Goal: Task Accomplishment & Management: Use online tool/utility

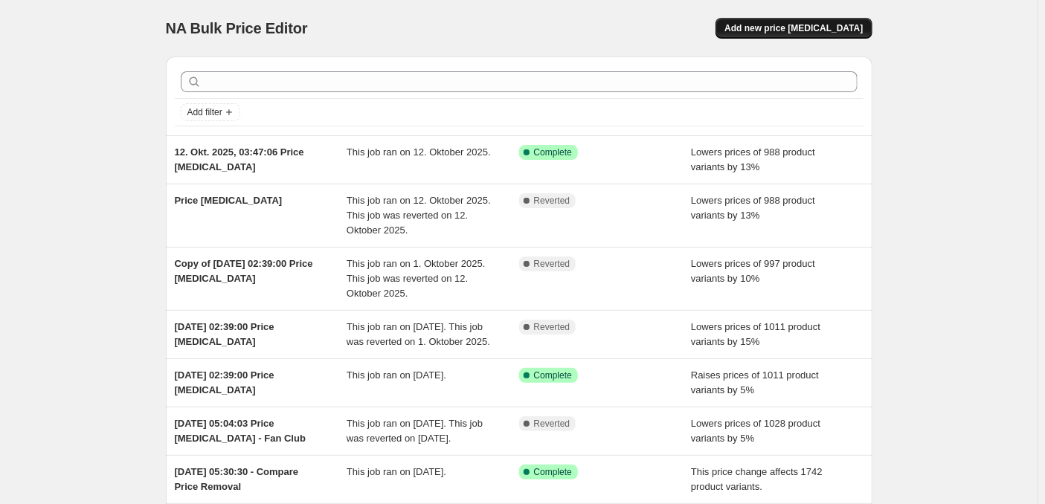
click at [796, 29] on span "Add new price [MEDICAL_DATA]" at bounding box center [793, 28] width 138 height 12
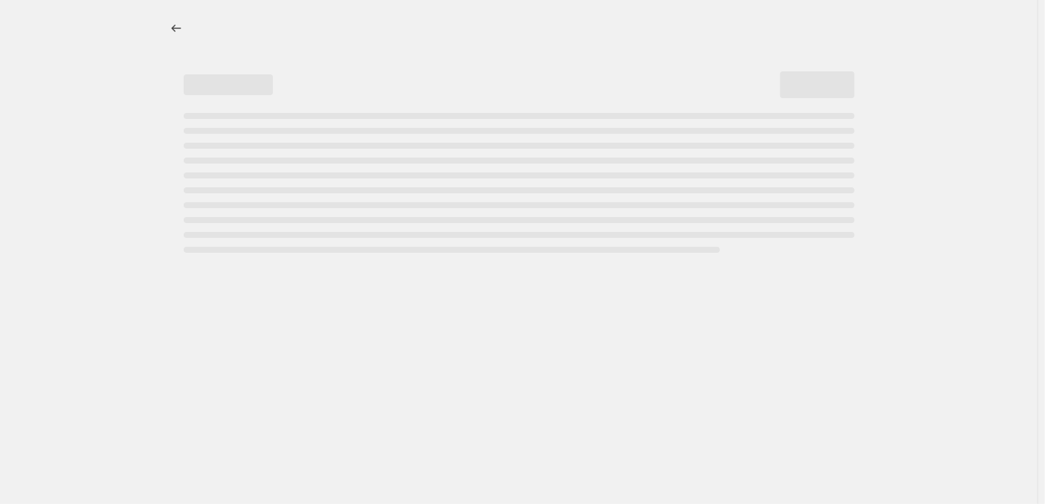
select select "percentage"
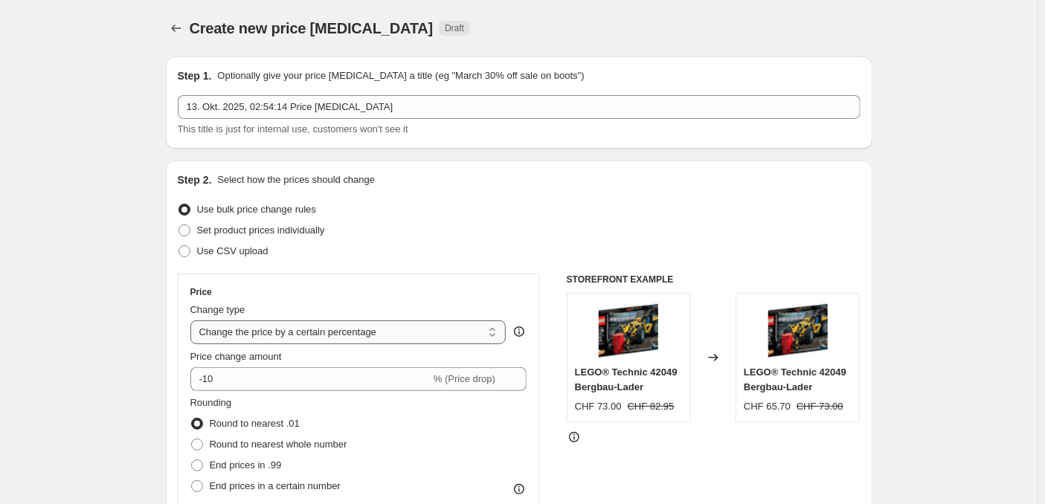
scroll to position [74, 0]
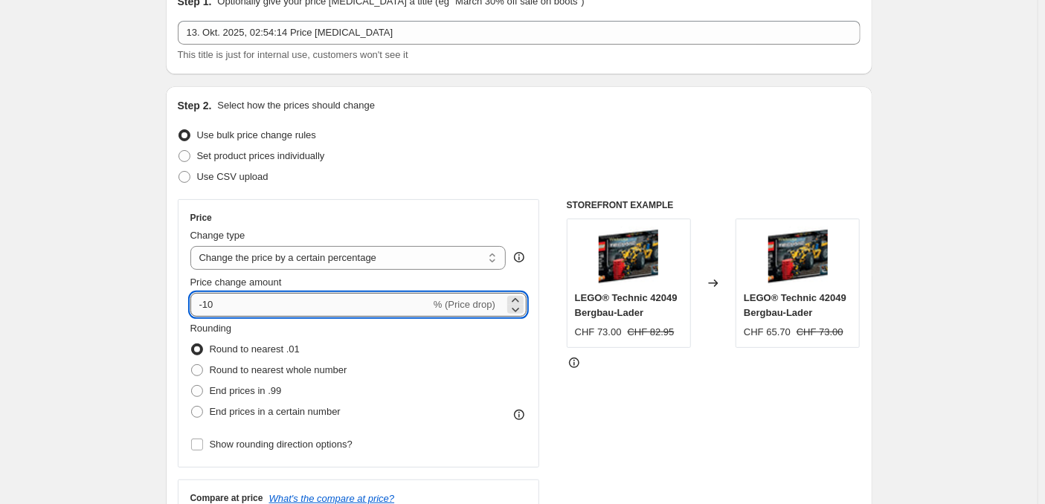
drag, startPoint x: 322, startPoint y: 289, endPoint x: 177, endPoint y: 280, distance: 145.3
click at [190, 293] on input "-10" at bounding box center [310, 305] width 240 height 24
click at [518, 293] on icon at bounding box center [515, 300] width 15 height 15
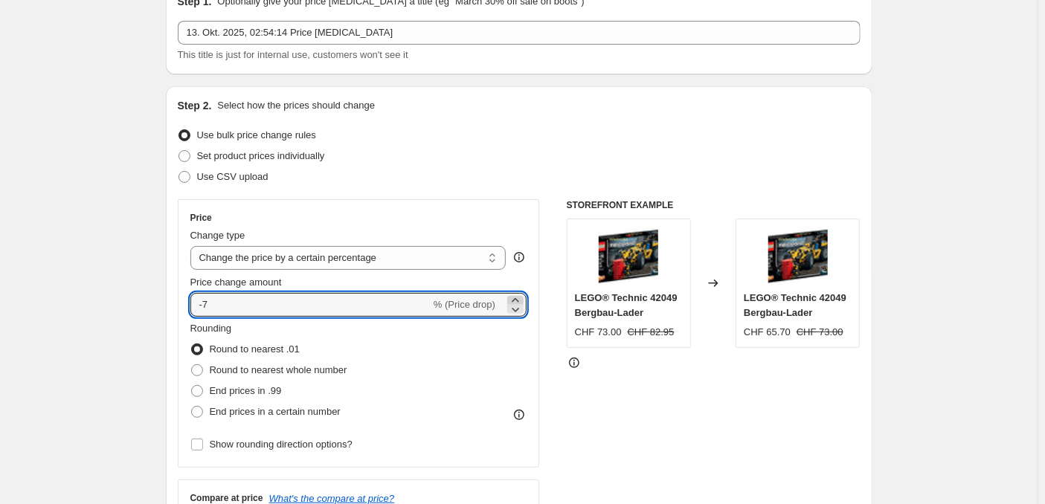
click at [518, 293] on icon at bounding box center [515, 300] width 15 height 15
click at [520, 293] on icon at bounding box center [515, 300] width 15 height 15
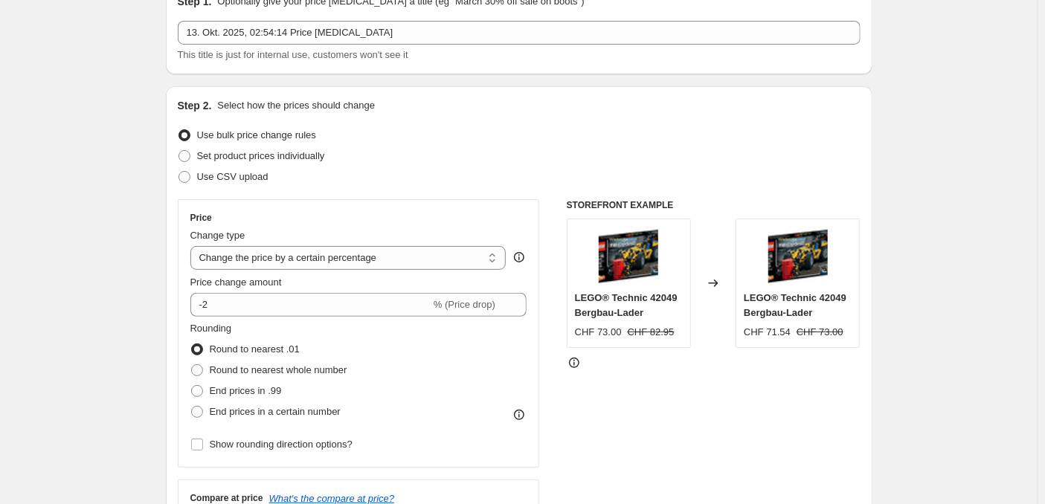
click at [520, 275] on div "Price change amount -2 % (Price drop)" at bounding box center [358, 296] width 337 height 42
click at [518, 275] on div "Price change amount" at bounding box center [358, 282] width 337 height 15
click at [492, 327] on div "Rounding Round to nearest .01 Round to nearest whole number End prices in .99 E…" at bounding box center [358, 371] width 337 height 101
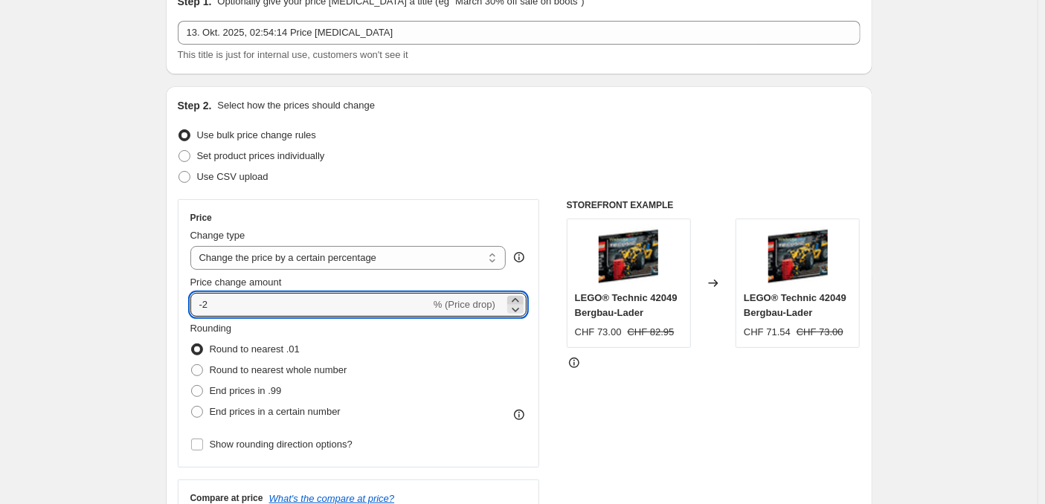
click at [521, 293] on icon at bounding box center [515, 300] width 15 height 15
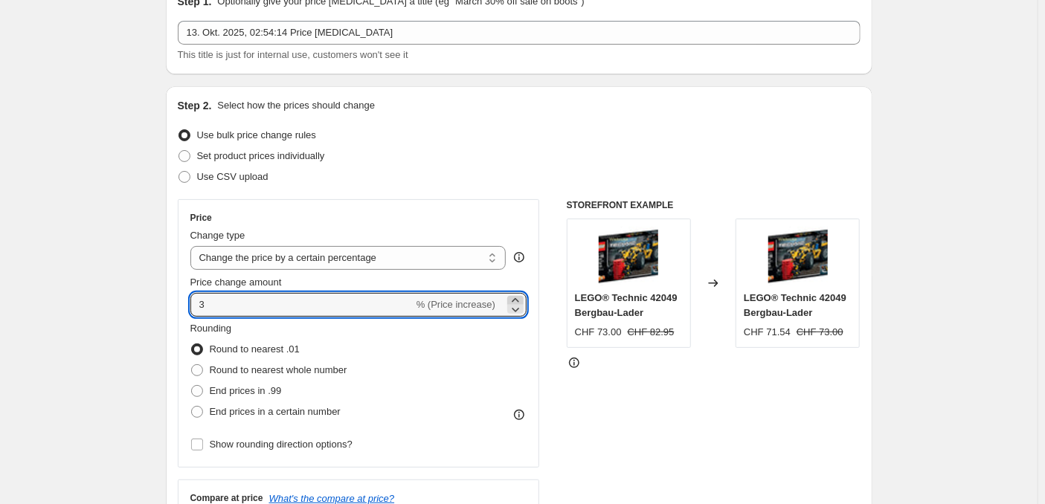
click at [521, 293] on icon at bounding box center [515, 300] width 15 height 15
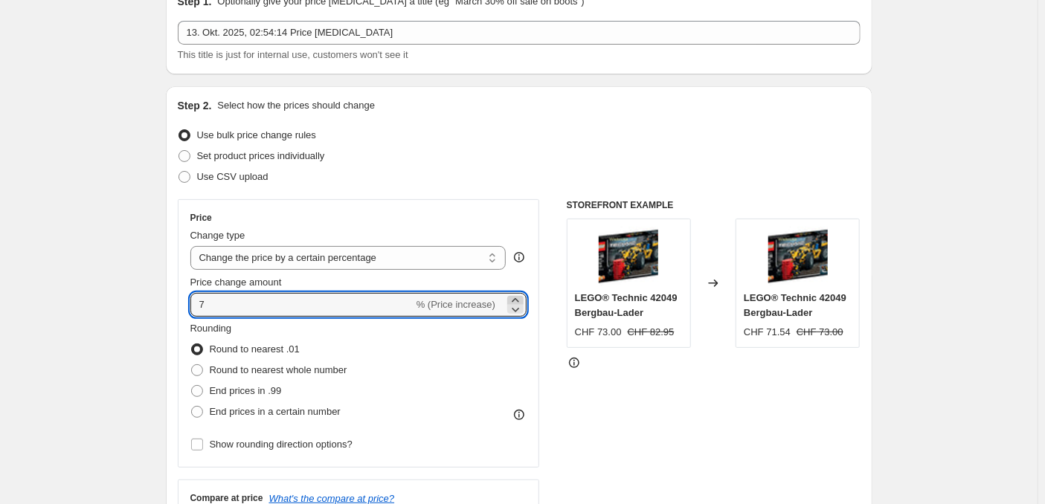
type input "8"
click at [487, 348] on div "Rounding Round to nearest .01 Round to nearest whole number End prices in .99 E…" at bounding box center [358, 371] width 337 height 101
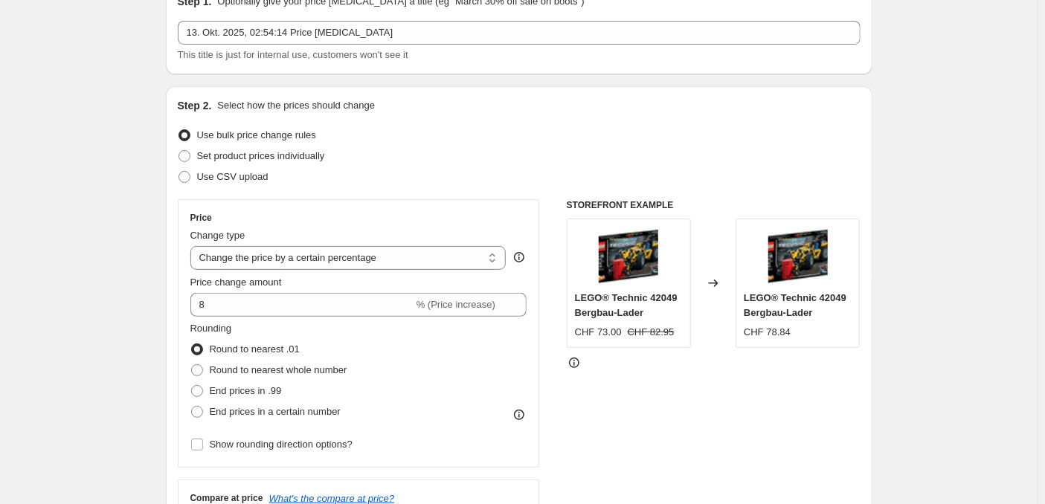
scroll to position [149, 0]
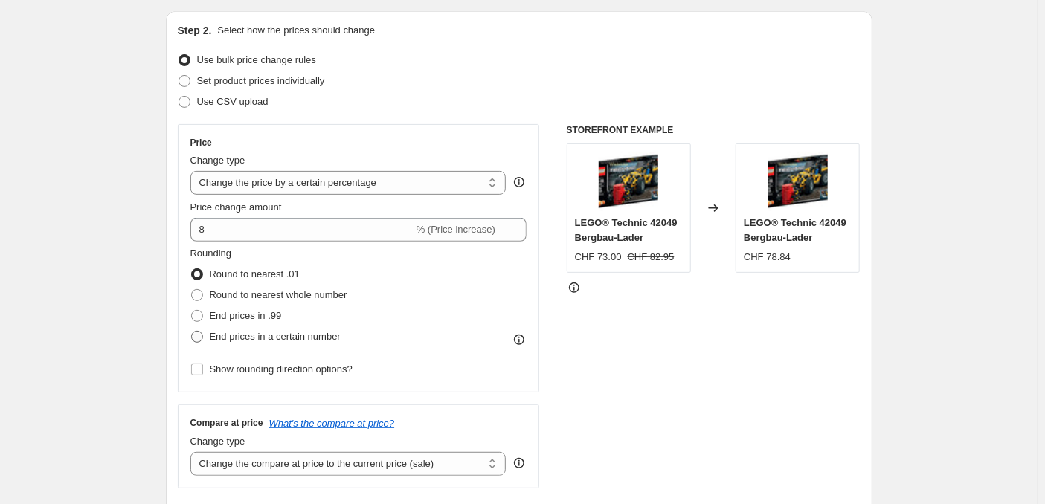
click at [280, 331] on span "End prices in a certain number" at bounding box center [275, 336] width 131 height 11
click at [192, 331] on input "End prices in a certain number" at bounding box center [191, 331] width 1 height 1
radio input "true"
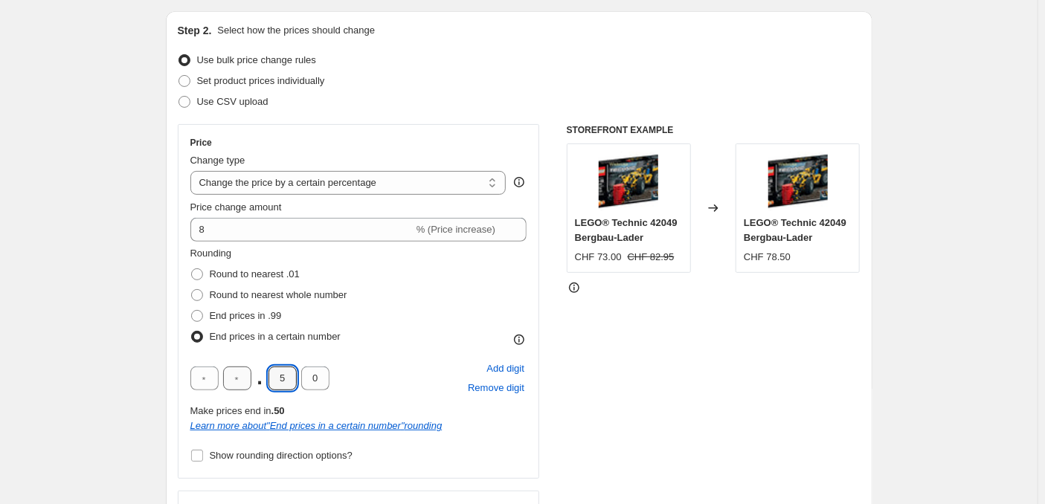
drag, startPoint x: 312, startPoint y: 349, endPoint x: 275, endPoint y: 343, distance: 37.0
click at [271, 367] on div ". 5 0" at bounding box center [259, 379] width 139 height 24
type input "9"
type input "5"
click at [577, 402] on div "STOREFRONT EXAMPLE LEGO® Technic 42049 Bergbau-Lader CHF 73.00 CHF 82.95 Change…" at bounding box center [714, 349] width 294 height 451
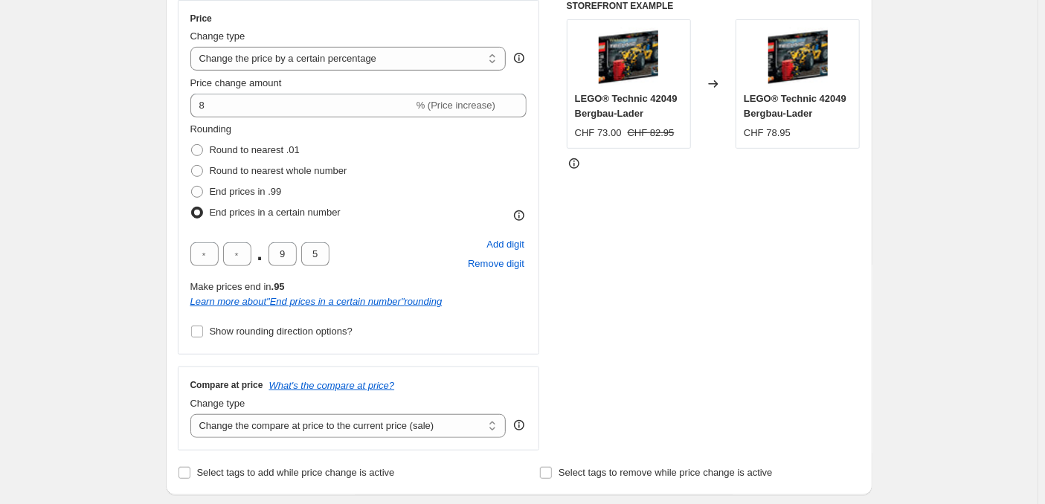
scroll to position [299, 0]
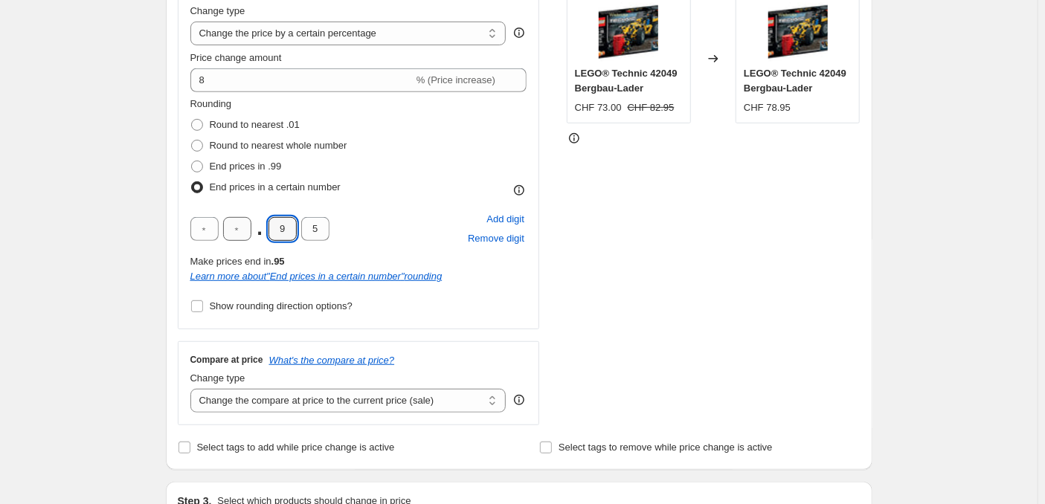
drag, startPoint x: 313, startPoint y: 195, endPoint x: 263, endPoint y: 195, distance: 49.8
click at [263, 217] on div ". 9 5" at bounding box center [259, 229] width 139 height 24
click at [454, 216] on div ". 9 5 Add digit Remove digit" at bounding box center [358, 229] width 337 height 39
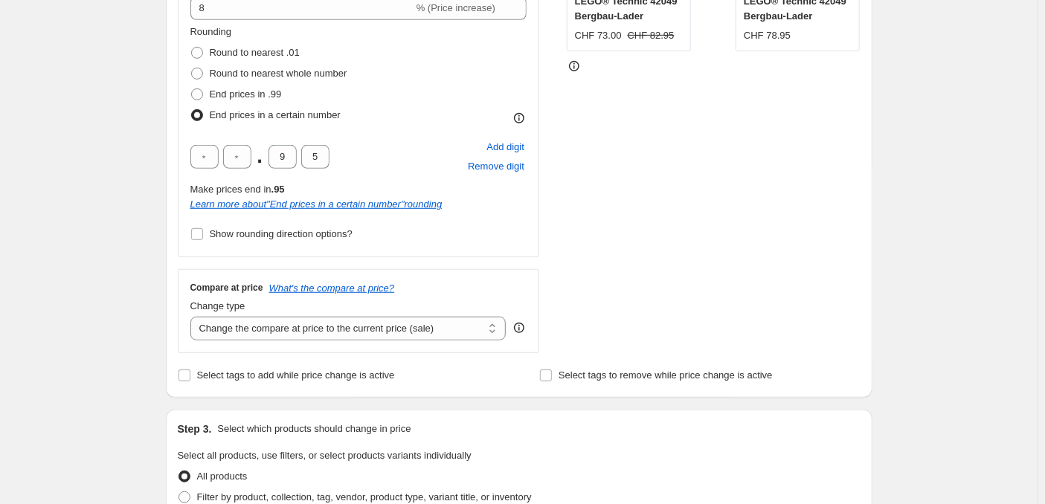
scroll to position [374, 0]
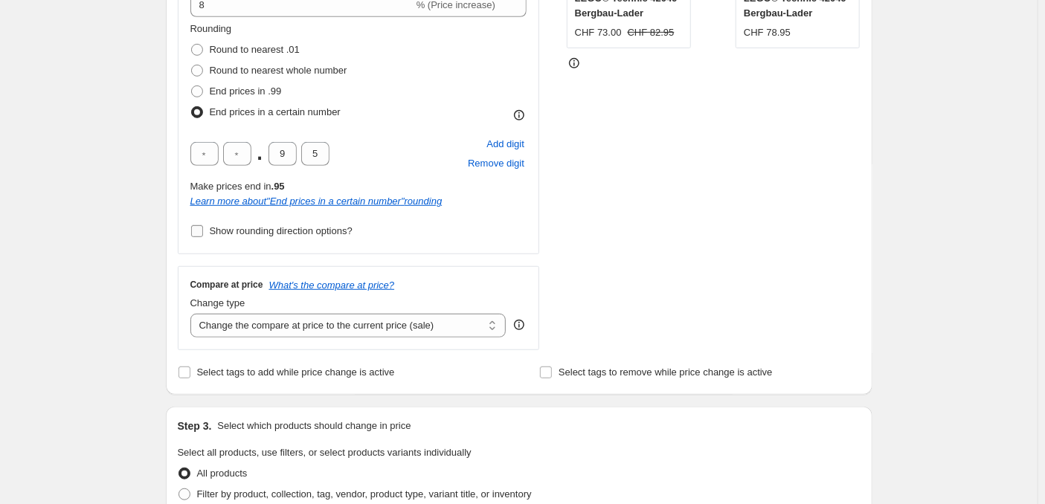
click at [327, 225] on span "Show rounding direction options?" at bounding box center [281, 230] width 143 height 11
click at [203, 225] on input "Show rounding direction options?" at bounding box center [197, 231] width 12 height 12
checkbox input "true"
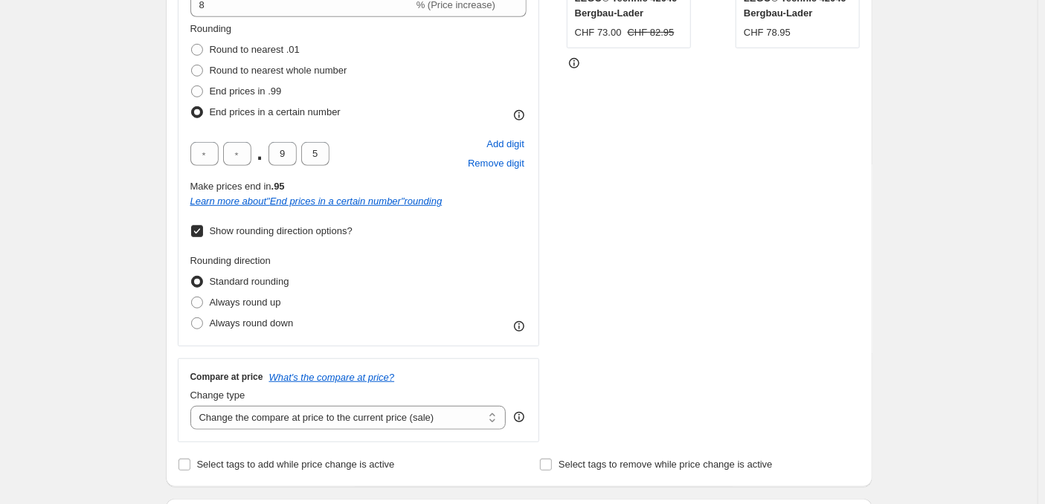
scroll to position [449, 0]
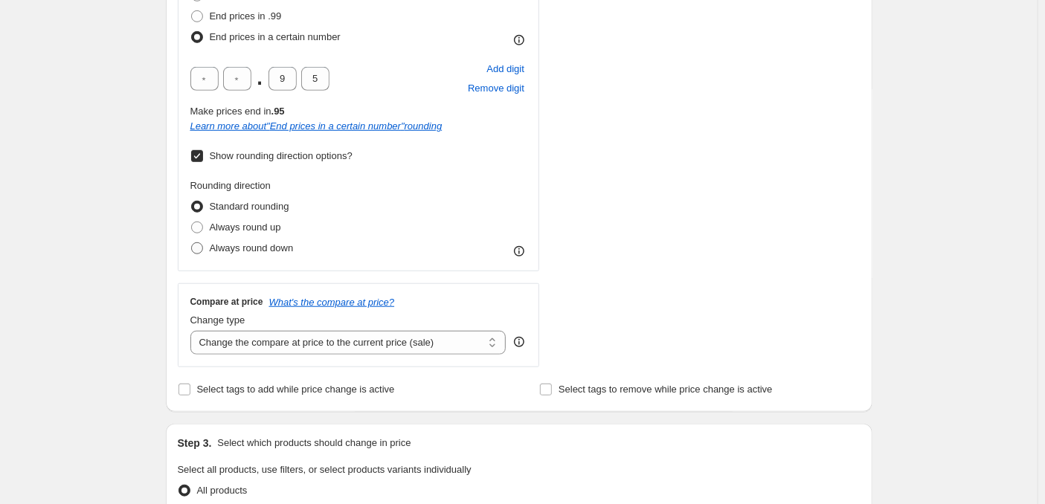
click at [294, 242] on span "Always round down" at bounding box center [252, 247] width 84 height 11
click at [192, 242] on input "Always round down" at bounding box center [191, 242] width 1 height 1
radio input "true"
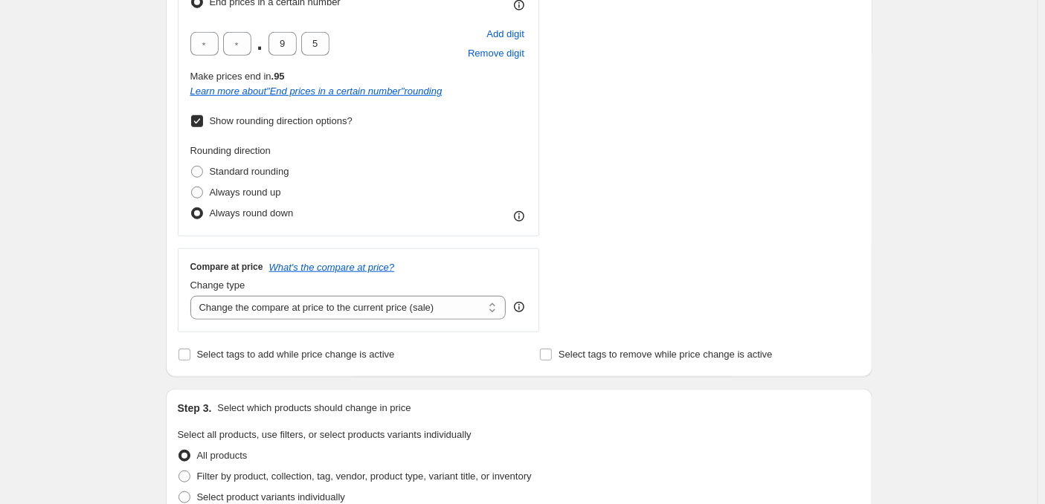
scroll to position [523, 0]
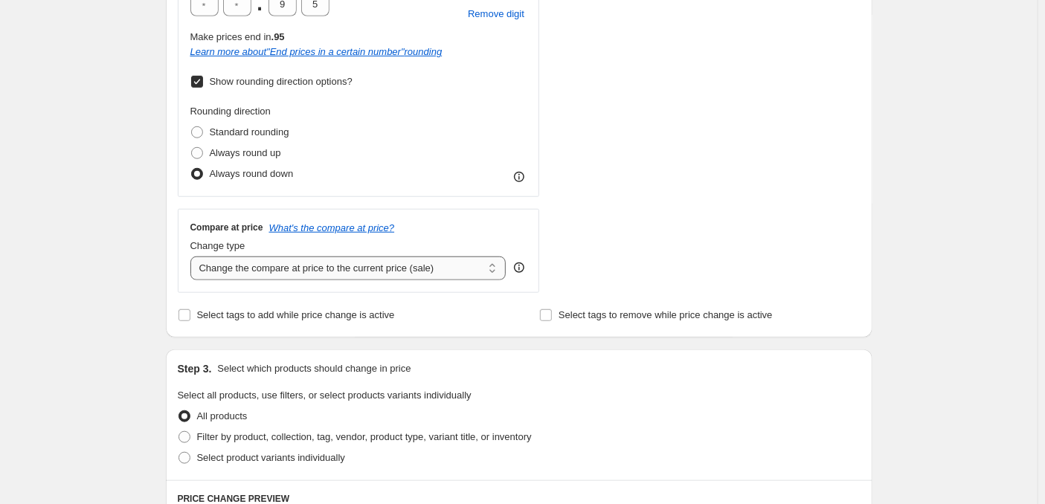
click at [190, 257] on select "Change the compare at price to the current price (sale) Change the compare at p…" at bounding box center [348, 269] width 316 height 24
select select "remove"
click option "Remove the compare at price" at bounding box center [0, 0] width 0 height 0
click at [241, 309] on span "Select tags to add while price change is active" at bounding box center [296, 314] width 198 height 11
click at [190, 309] on input "Select tags to add while price change is active" at bounding box center [184, 315] width 12 height 12
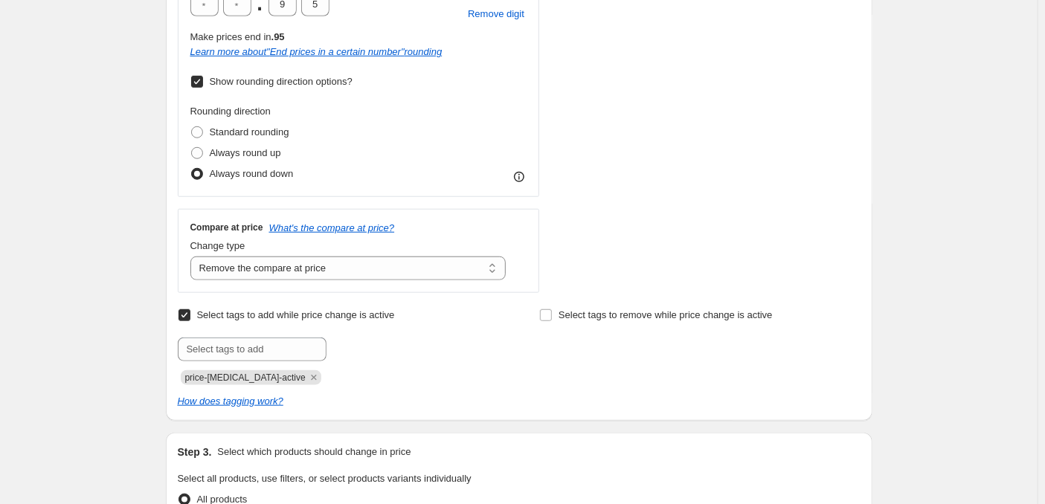
click at [190, 309] on input "Select tags to add while price change is active" at bounding box center [184, 315] width 12 height 12
checkbox input "false"
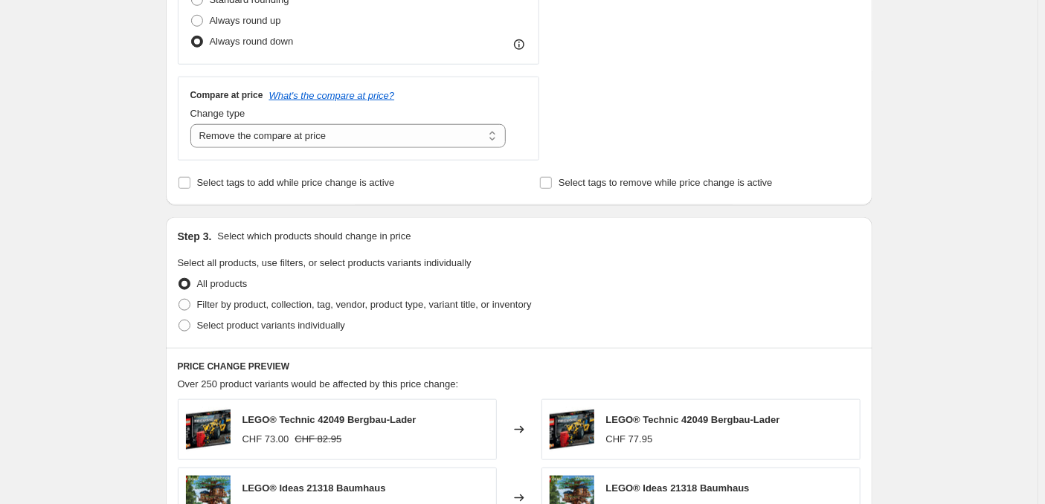
scroll to position [674, 0]
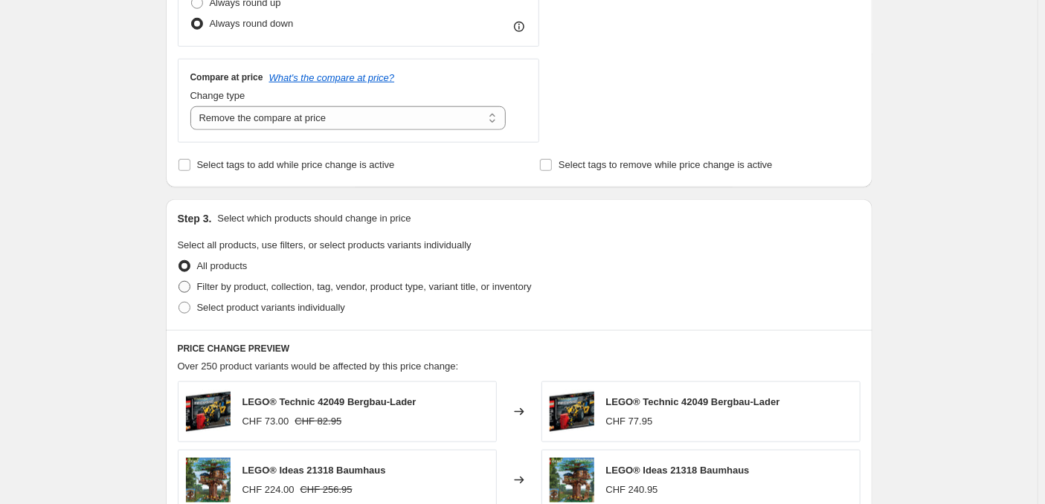
click at [419, 281] on span "Filter by product, collection, tag, vendor, product type, variant title, or inv…" at bounding box center [364, 286] width 335 height 11
click at [179, 281] on input "Filter by product, collection, tag, vendor, product type, variant title, or inv…" at bounding box center [178, 281] width 1 height 1
radio input "true"
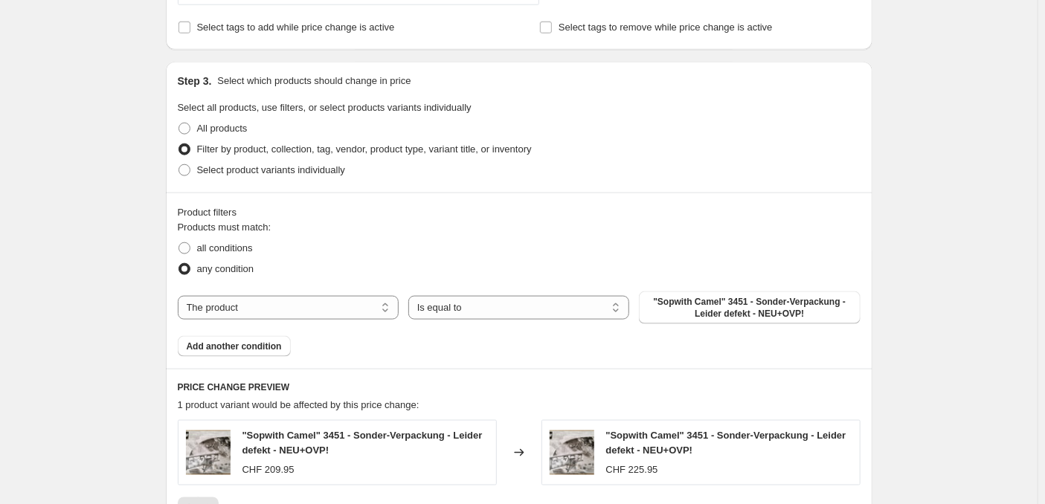
scroll to position [823, 0]
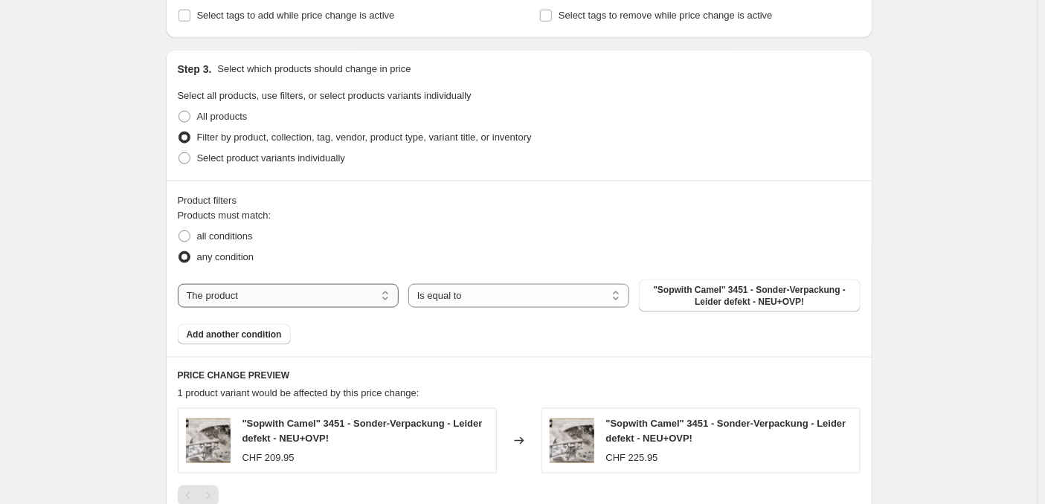
click at [178, 284] on select "The product The product's collection The product's tag The product's vendor The…" at bounding box center [288, 296] width 221 height 24
select select "product_status"
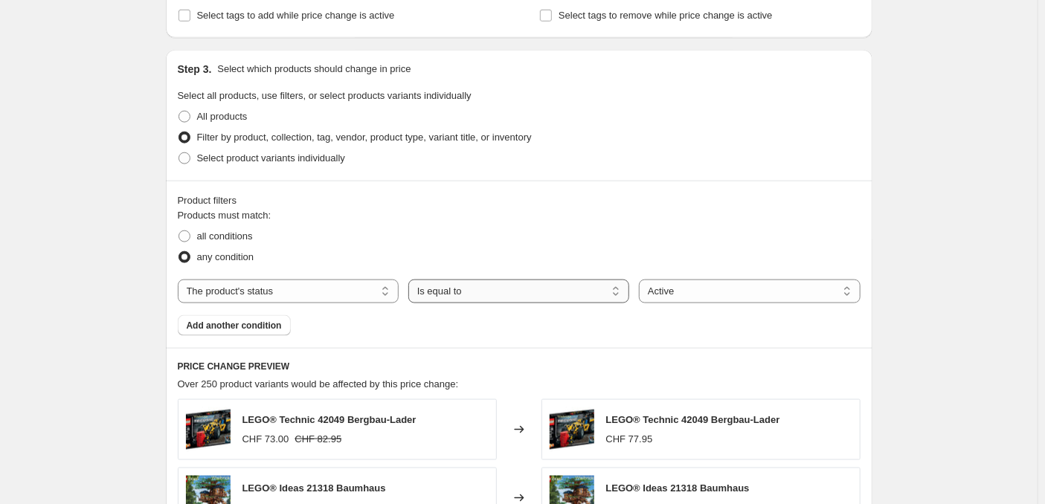
click at [408, 280] on select "Is equal to Is not equal to" at bounding box center [518, 292] width 221 height 24
select select "not_equal"
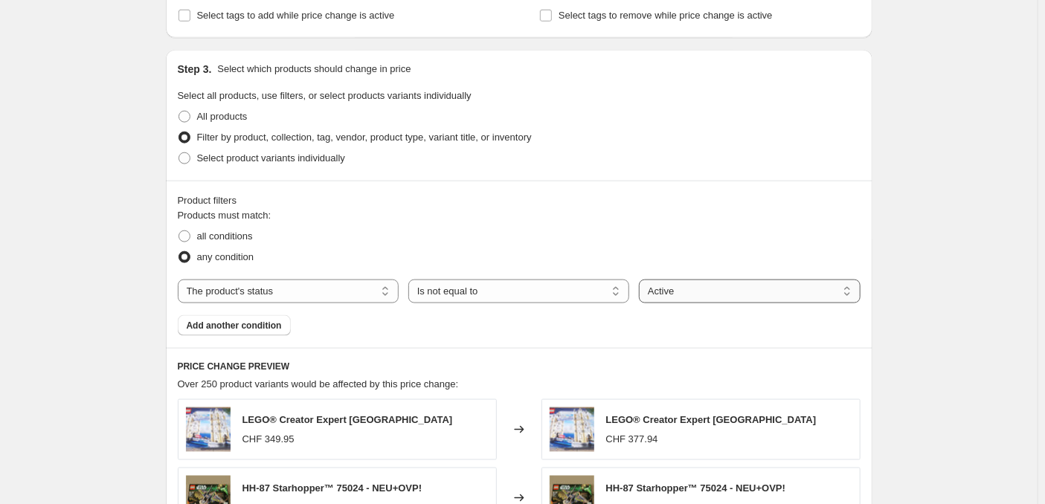
click at [639, 280] on select "Active Draft Archived" at bounding box center [749, 292] width 221 height 24
select select "archived"
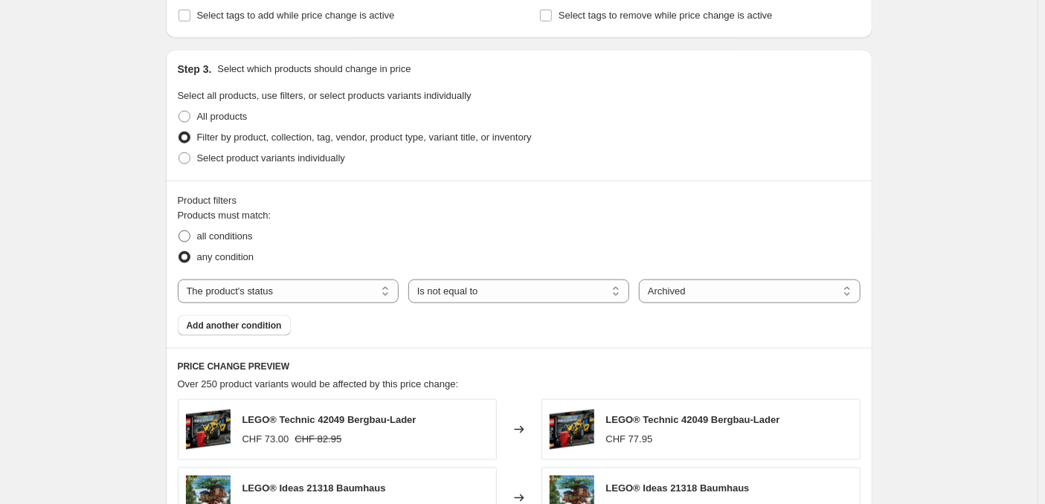
click at [222, 231] on span "all conditions" at bounding box center [225, 236] width 56 height 11
click at [179, 231] on input "all conditions" at bounding box center [178, 231] width 1 height 1
radio input "true"
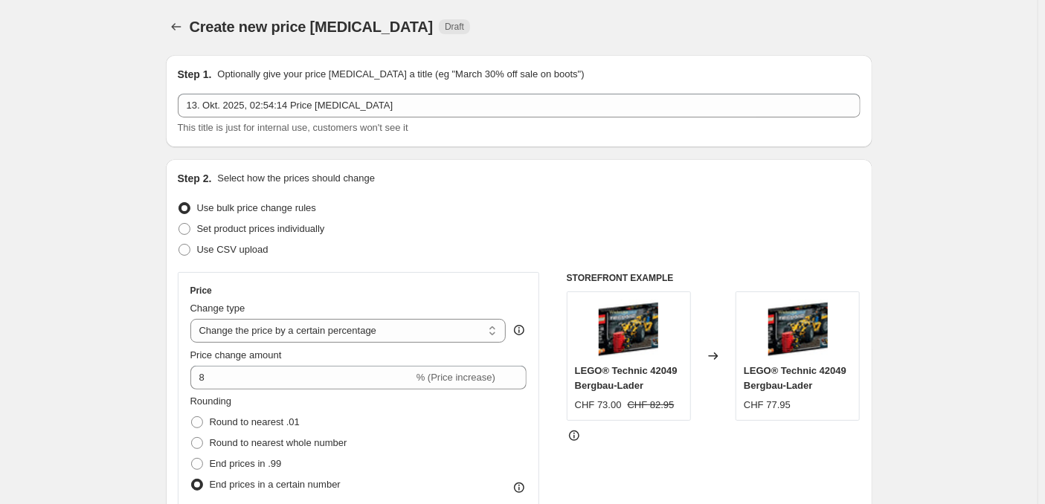
scroll to position [0, 0]
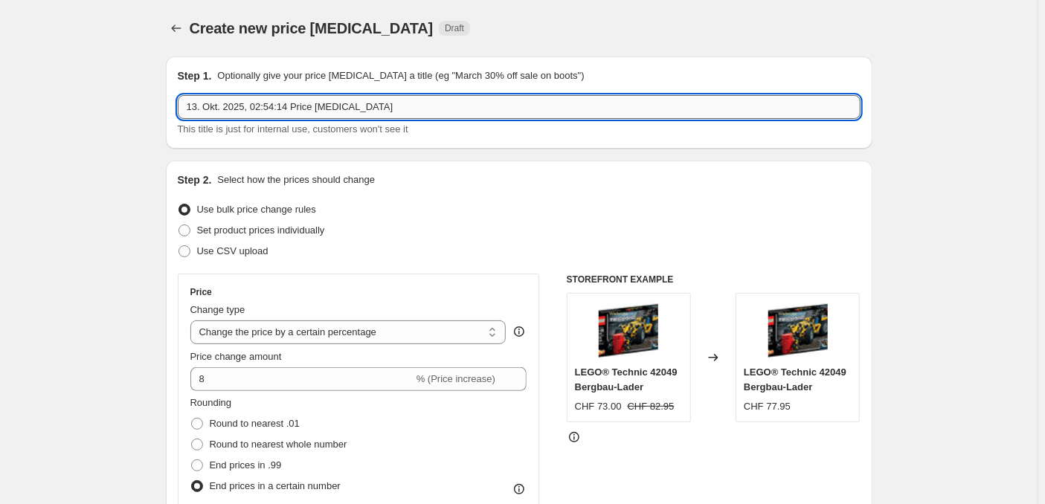
click at [418, 104] on input "13. Okt. 2025, 02:54:14 Price [MEDICAL_DATA]" at bounding box center [519, 107] width 683 height 24
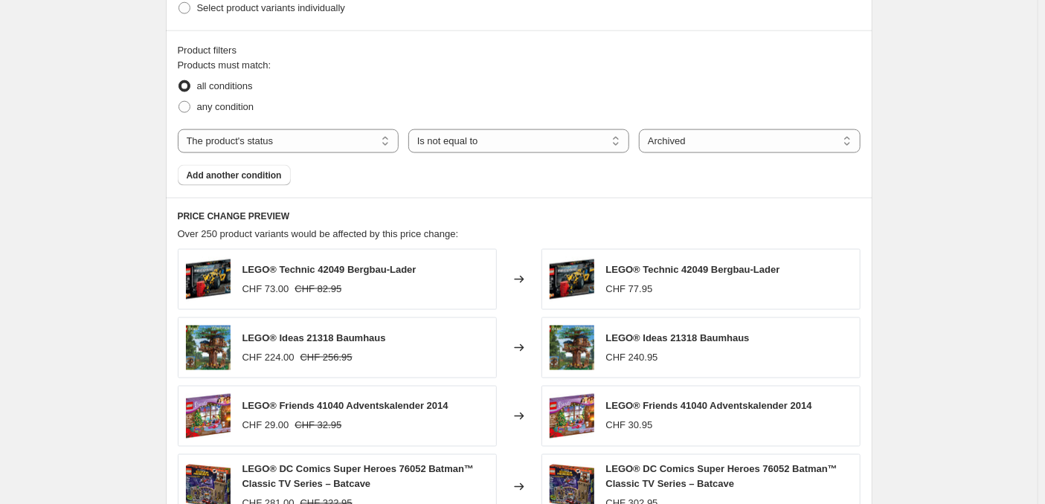
scroll to position [1198, 0]
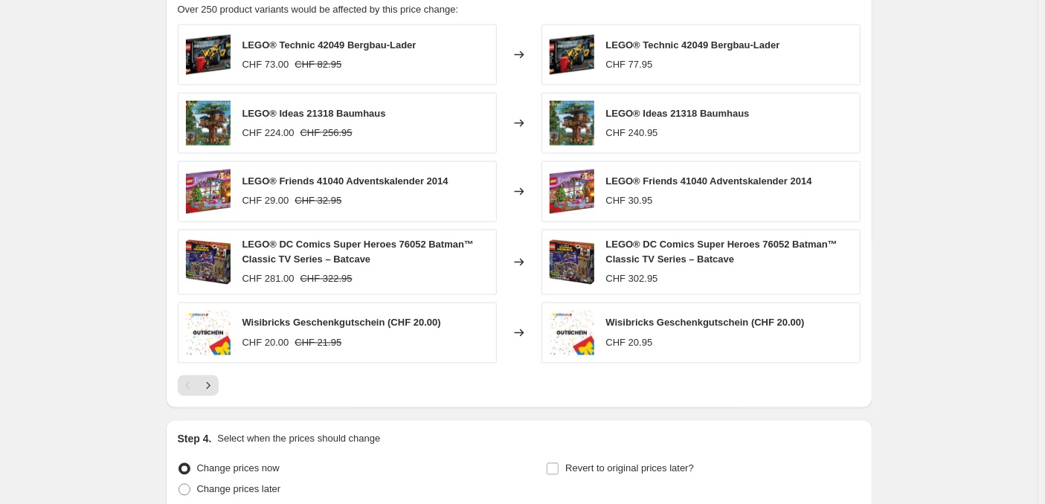
type input "13. Okt. 2025, 02:54:14 Price [MEDICAL_DATA] - Rückkehr zu den alten Preisen, a…"
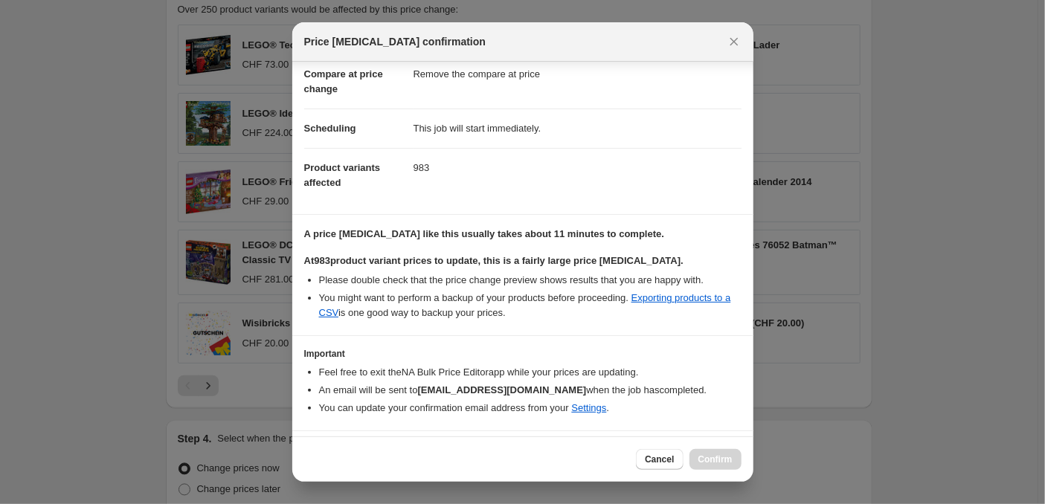
scroll to position [91, 0]
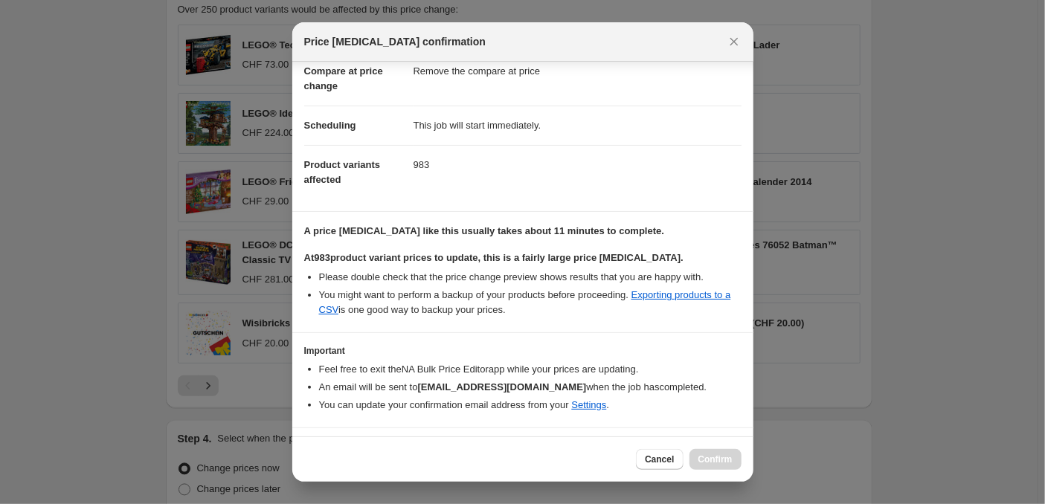
click at [318, 440] on label "I understand that this price [MEDICAL_DATA] will affect 983 product variants" at bounding box center [489, 450] width 371 height 21
click at [317, 445] on input "I understand that this price [MEDICAL_DATA] will affect 983 product variants" at bounding box center [311, 451] width 12 height 12
checkbox input "true"
click at [704, 462] on span "Confirm" at bounding box center [715, 460] width 34 height 12
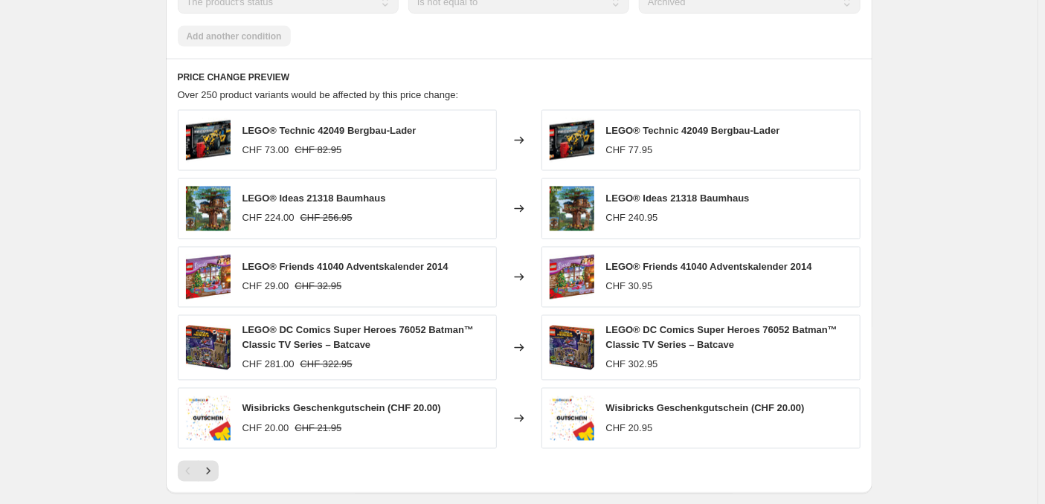
scroll to position [1235, 0]
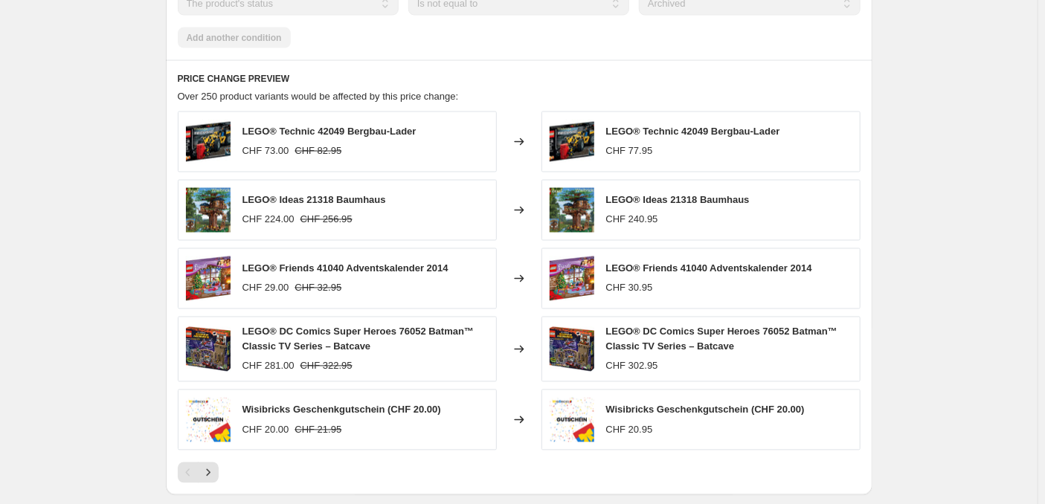
select select "percentage"
select select "remove"
select select "product_status"
select select "not_equal"
select select "archived"
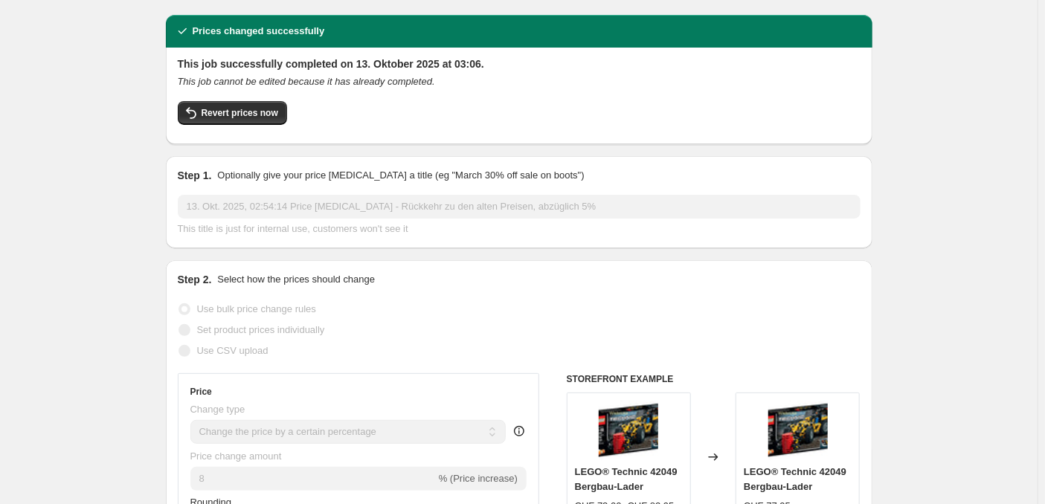
scroll to position [149, 0]
